Goal: Entertainment & Leisure: Consume media (video, audio)

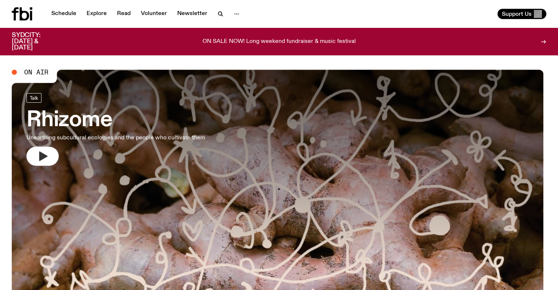
click at [38, 155] on icon "button" at bounding box center [43, 156] width 12 height 12
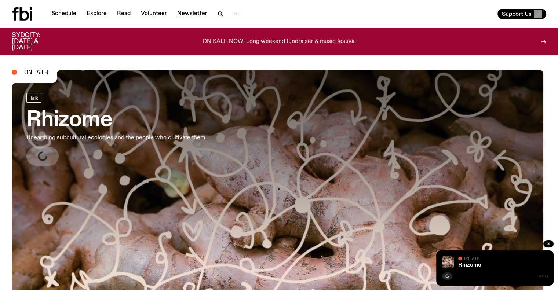
click at [540, 275] on icon at bounding box center [542, 276] width 9 height 6
click at [70, 12] on link "Schedule" at bounding box center [64, 14] width 34 height 10
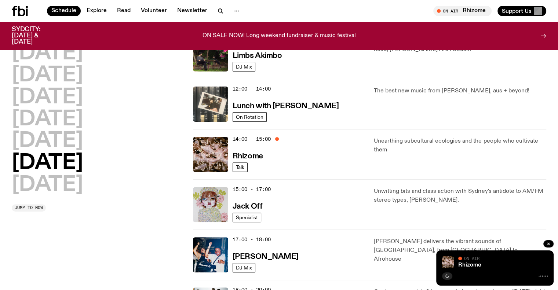
scroll to position [253, 0]
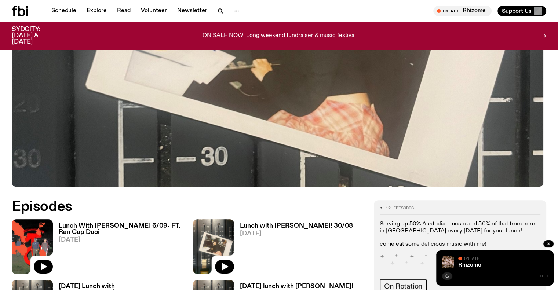
scroll to position [363, 0]
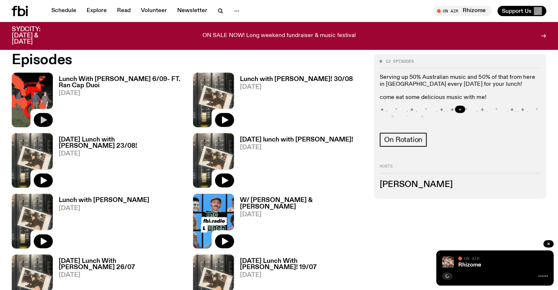
click at [43, 119] on icon "button" at bounding box center [44, 119] width 6 height 7
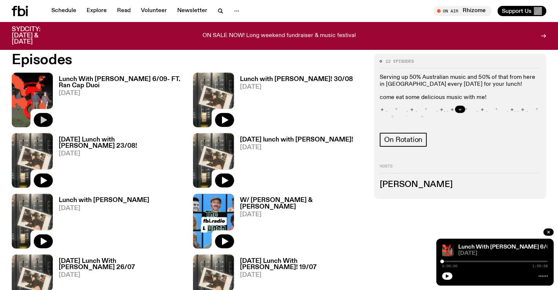
click at [477, 111] on div at bounding box center [459, 109] width 161 height 23
click at [465, 108] on button "button" at bounding box center [460, 109] width 10 height 7
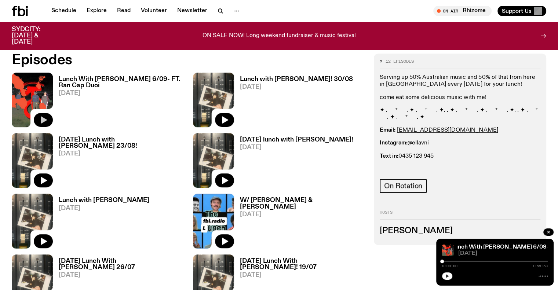
click at [448, 277] on icon "button" at bounding box center [447, 276] width 4 height 4
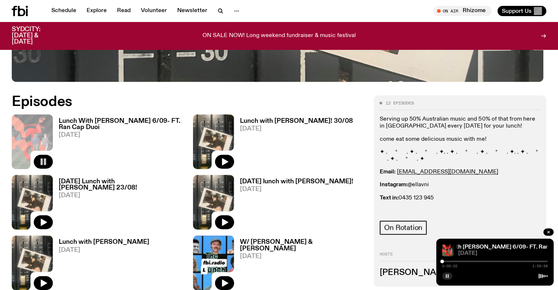
scroll to position [290, 0]
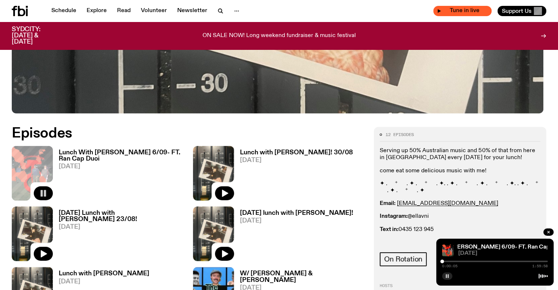
click at [466, 8] on span "Tune in live" at bounding box center [464, 10] width 47 height 5
